Goal: Task Accomplishment & Management: Manage account settings

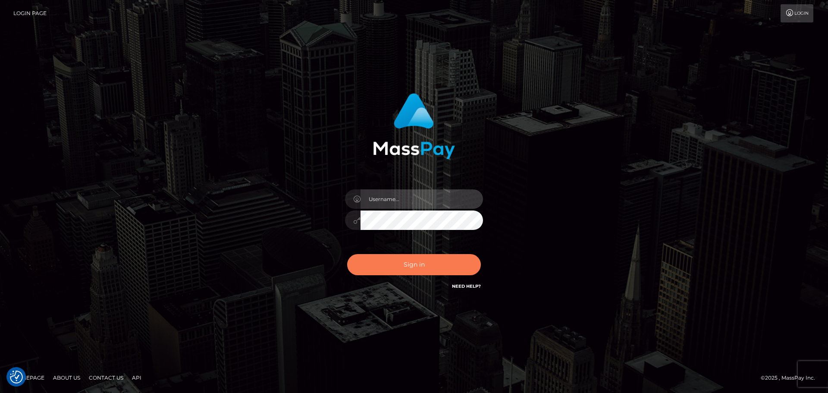
type input "hello.feetfinder"
click at [420, 262] on button "Sign in" at bounding box center [414, 264] width 134 height 21
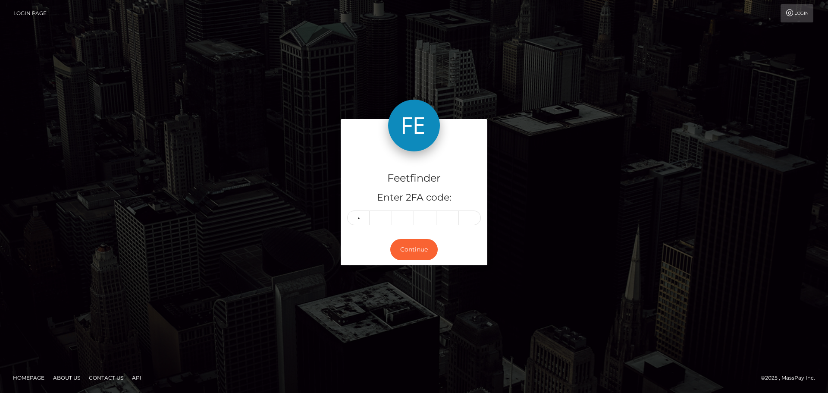
type input "1"
type input "8"
type input "4"
type input "3"
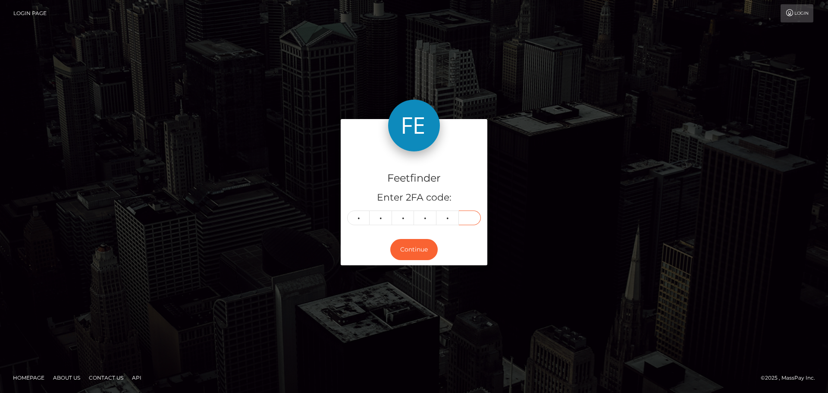
type input "3"
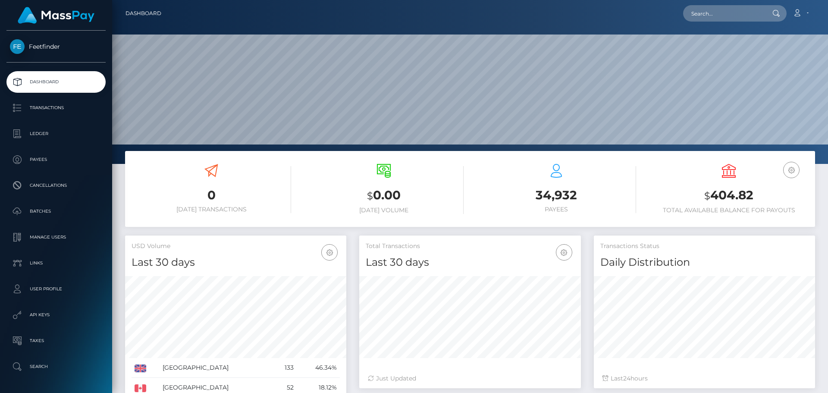
scroll to position [153, 222]
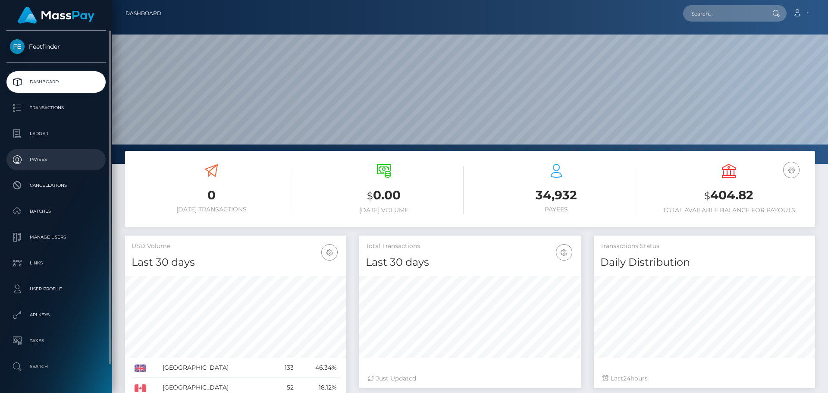
click at [34, 155] on p "Payees" at bounding box center [56, 159] width 92 height 13
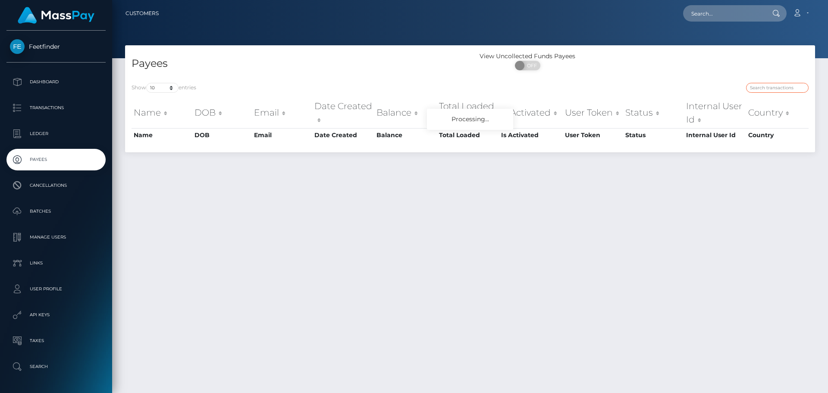
click at [772, 84] on input "search" at bounding box center [777, 88] width 63 height 10
paste input "be70b33f-9776-11f0-bd85-0694aced620b"
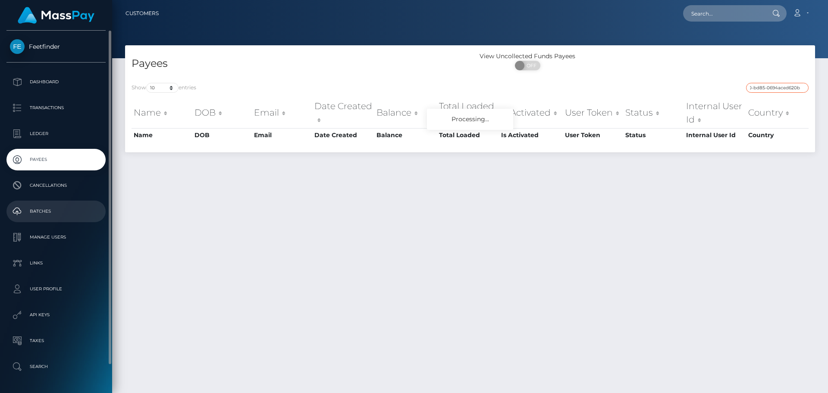
type input "be70b33f-9776-11f0-bd85-0694aced620b"
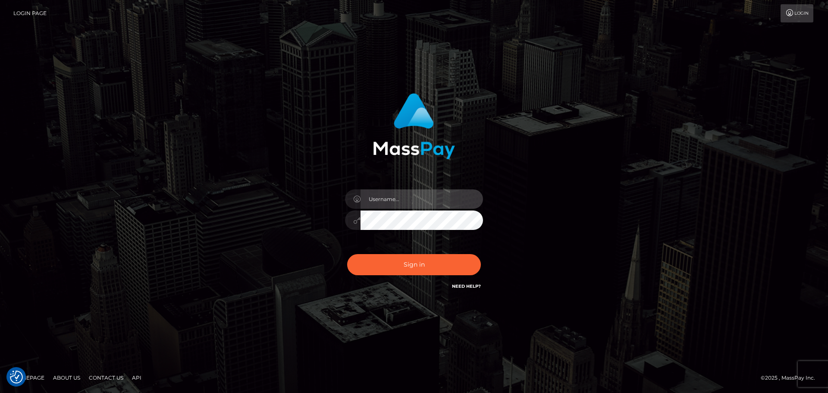
type input "hello.feetfinder"
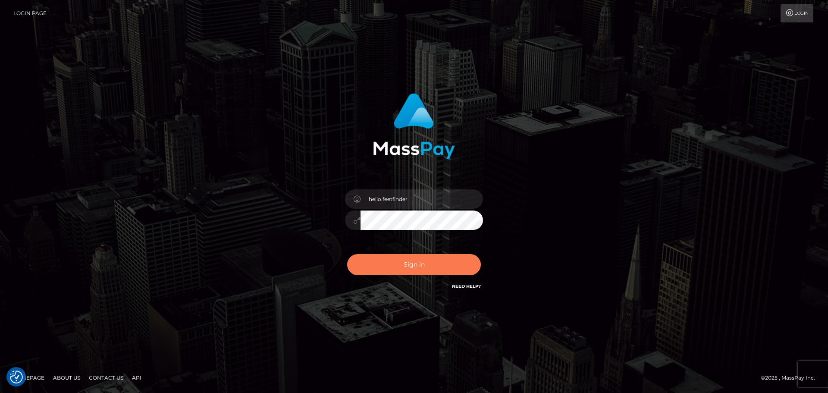
click at [402, 265] on button "Sign in" at bounding box center [414, 264] width 134 height 21
type input "hello.feetfinder"
click at [428, 274] on button "Sign in" at bounding box center [414, 264] width 134 height 21
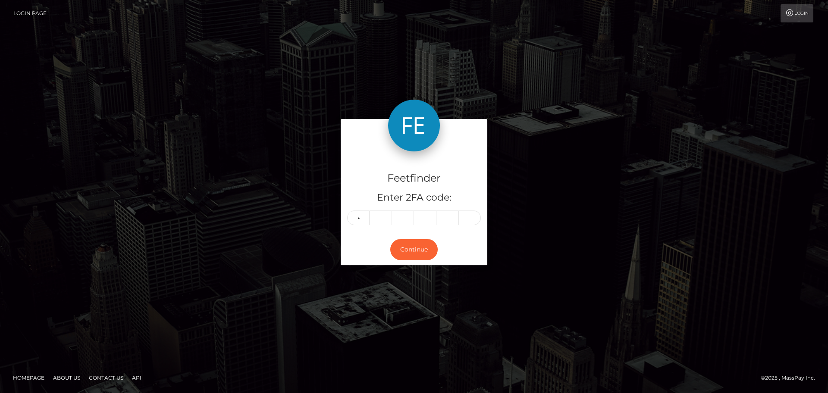
type input "8"
type input "2"
type input "0"
type input "6"
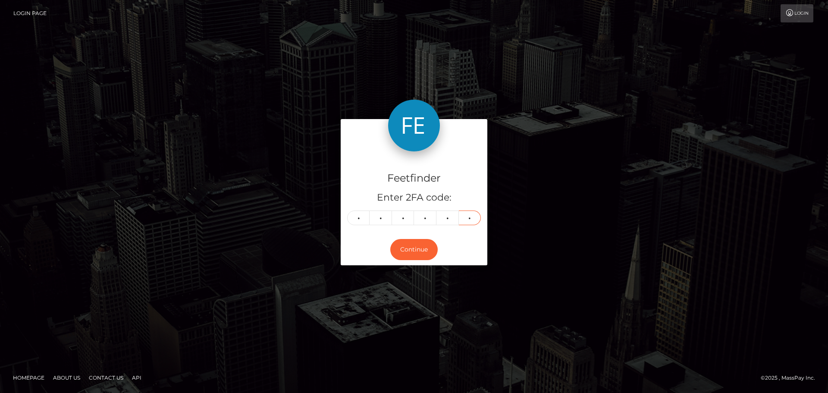
type input "5"
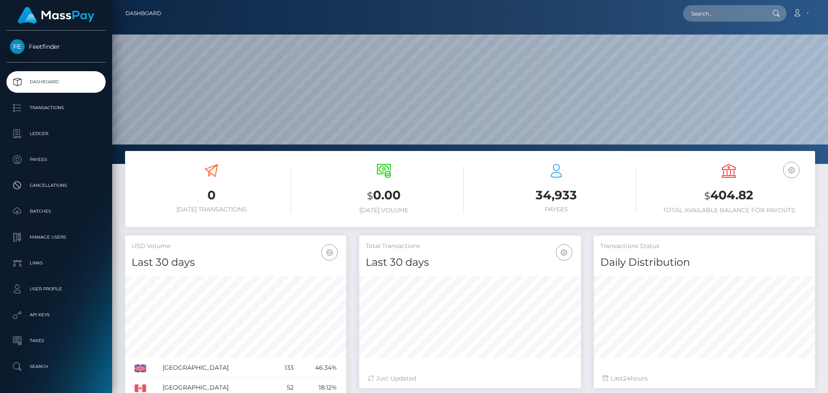
scroll to position [153, 222]
drag, startPoint x: 491, startPoint y: 244, endPoint x: 464, endPoint y: 231, distance: 29.3
click at [491, 244] on h5 "Total Transactions" at bounding box center [470, 246] width 208 height 9
